Goal: Information Seeking & Learning: Learn about a topic

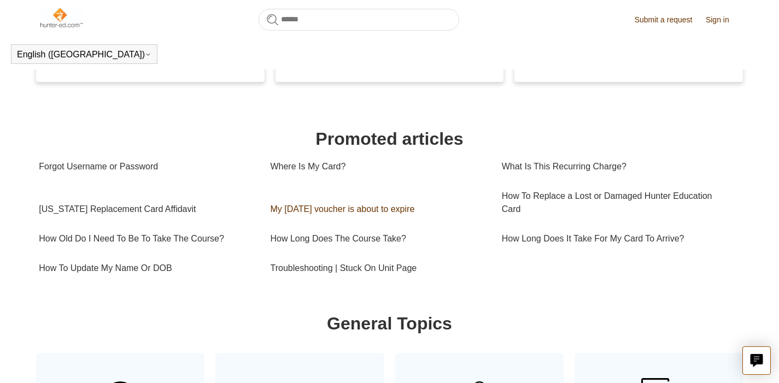
scroll to position [311, 0]
click at [395, 236] on link "How Long Does The Course Take?" at bounding box center [377, 239] width 215 height 30
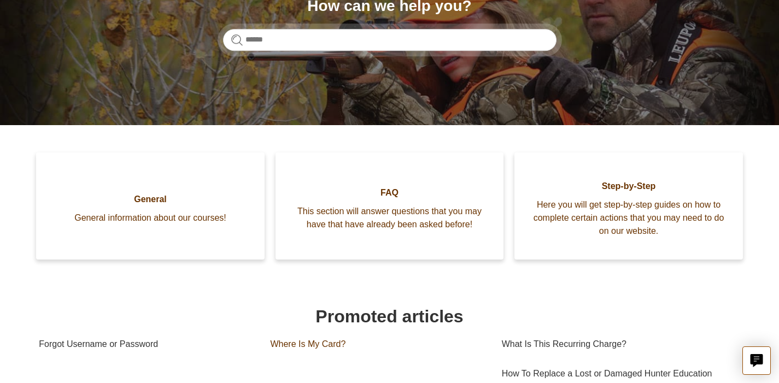
scroll to position [162, 0]
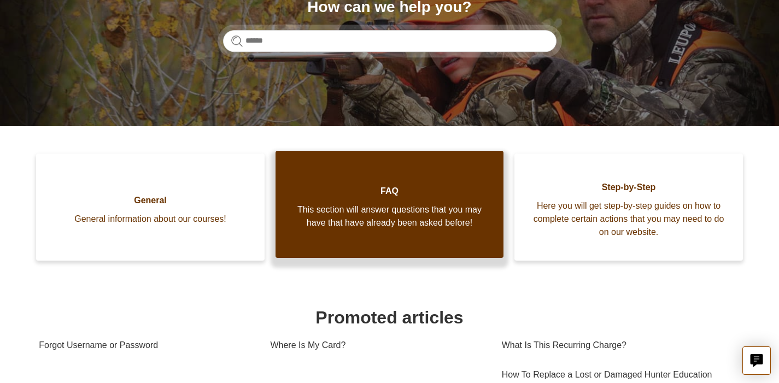
click at [410, 220] on span "This section will answer questions that you may have that have already been ask…" at bounding box center [390, 216] width 196 height 26
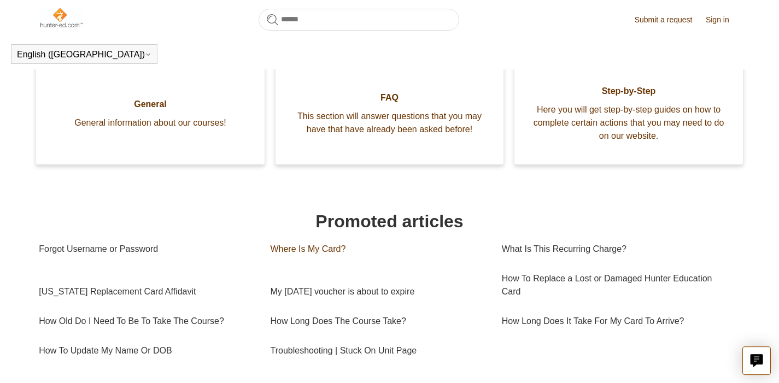
scroll to position [241, 0]
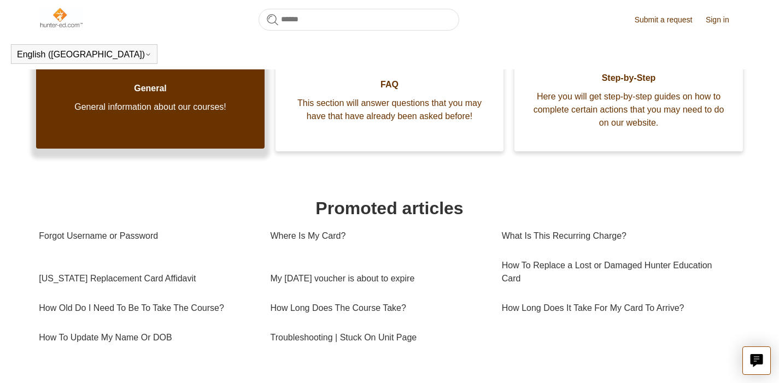
click at [216, 112] on span "General information about our courses!" at bounding box center [151, 107] width 196 height 13
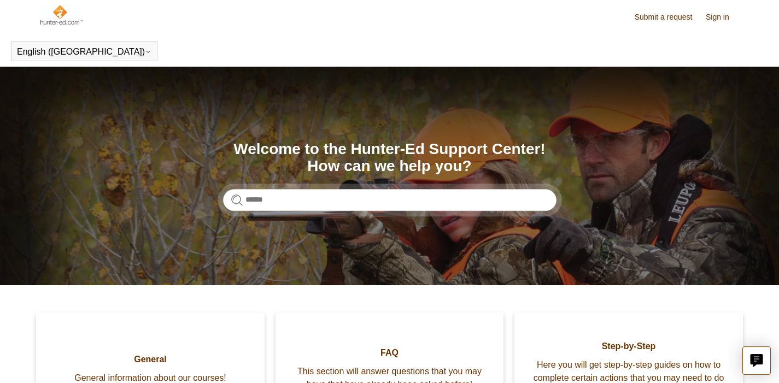
scroll to position [0, 0]
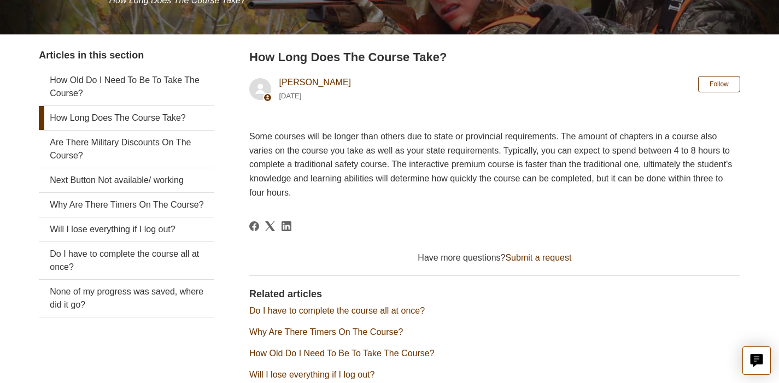
scroll to position [162, 0]
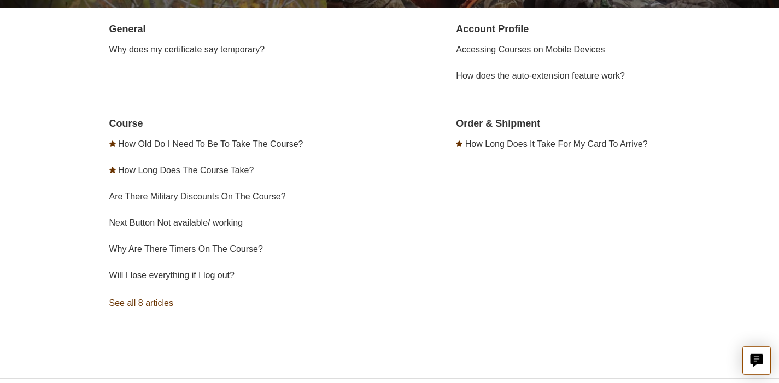
scroll to position [219, 0]
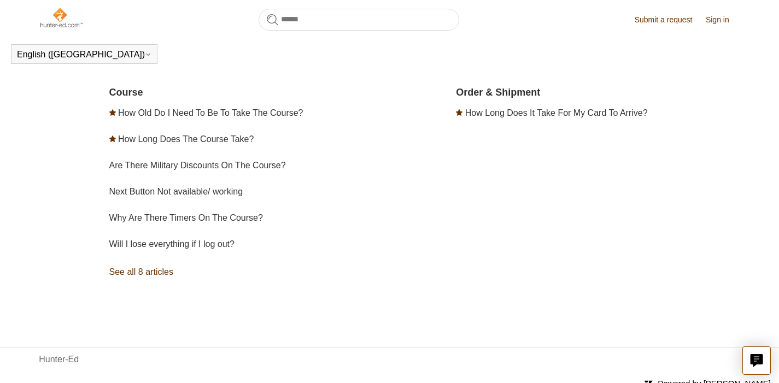
click at [170, 271] on link "See all 8 articles" at bounding box center [251, 273] width 284 height 30
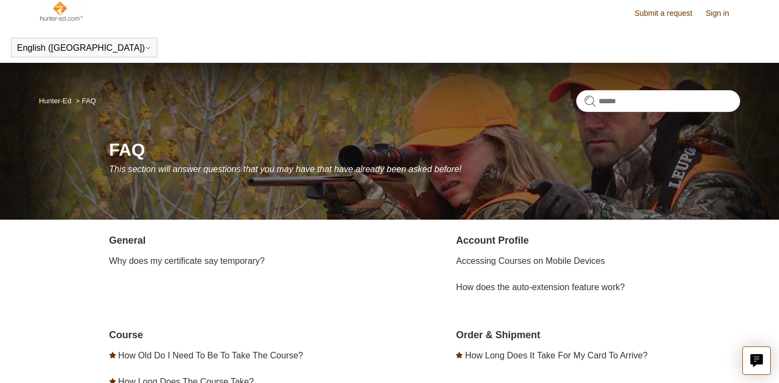
scroll to position [0, 0]
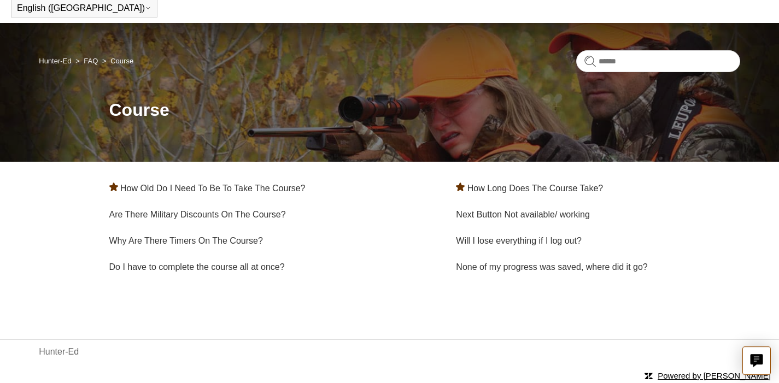
scroll to position [48, 0]
